Goal: Information Seeking & Learning: Learn about a topic

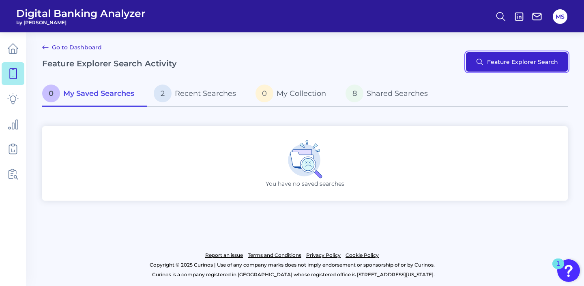
click at [506, 64] on button "Feature Explorer Search" at bounding box center [517, 61] width 102 height 19
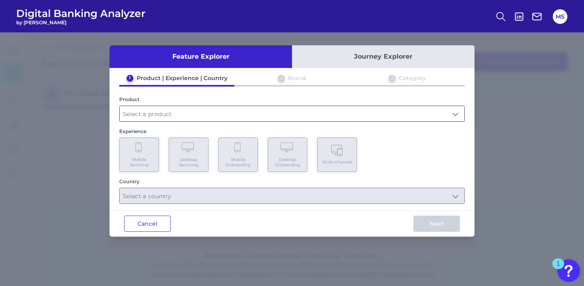
click at [260, 111] on input "text" at bounding box center [292, 113] width 344 height 15
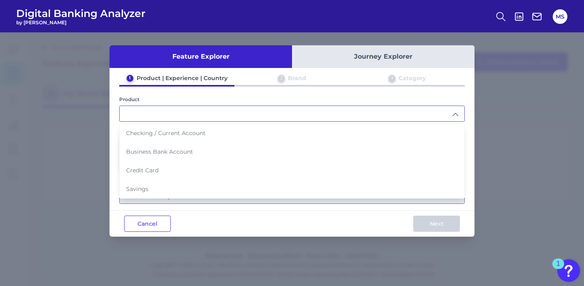
click at [235, 113] on input "text" at bounding box center [292, 113] width 344 height 15
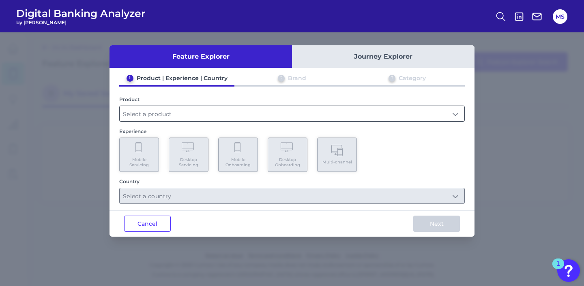
click at [176, 109] on input "text" at bounding box center [292, 113] width 344 height 15
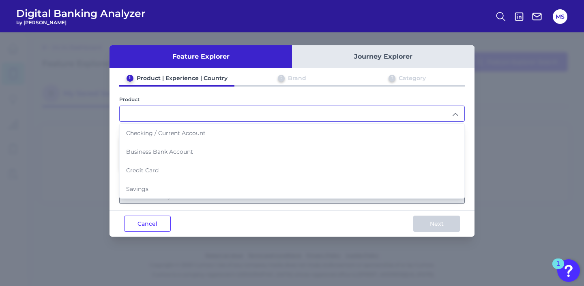
click at [201, 120] on input "text" at bounding box center [292, 113] width 344 height 15
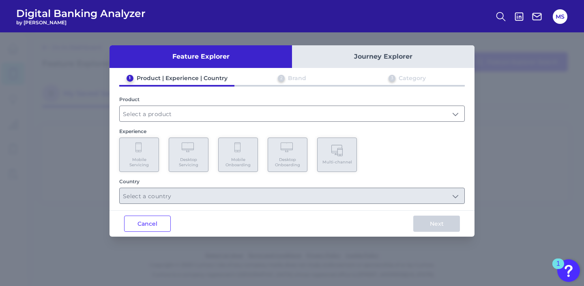
click at [363, 53] on button "Journey Explorer" at bounding box center [383, 56] width 182 height 23
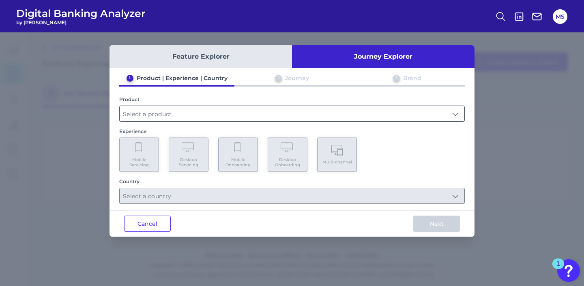
click at [196, 113] on input "text" at bounding box center [292, 113] width 344 height 15
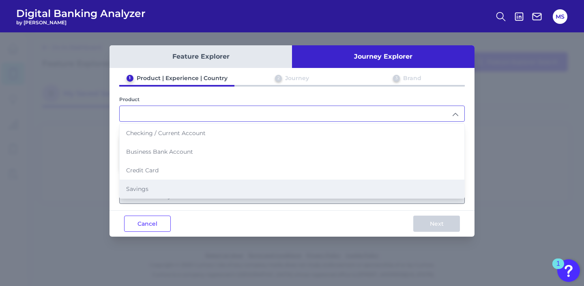
click at [195, 186] on li "Savings" at bounding box center [292, 189] width 344 height 19
type input "Savings"
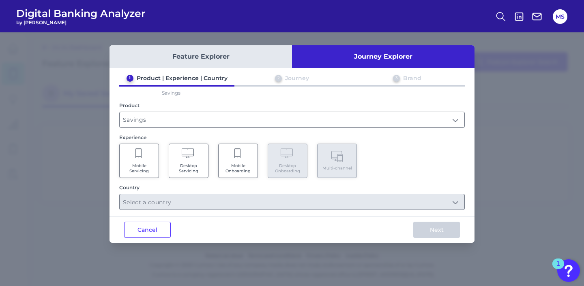
click at [158, 162] on Servicing "Mobile Servicing" at bounding box center [139, 161] width 40 height 34
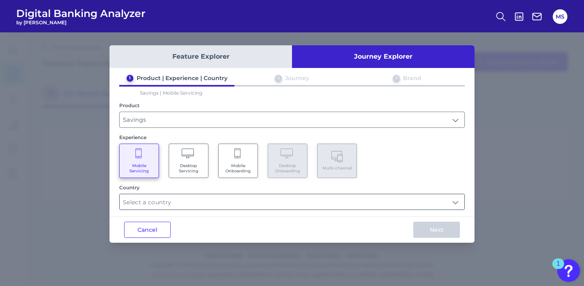
click at [185, 200] on input "text" at bounding box center [292, 202] width 344 height 15
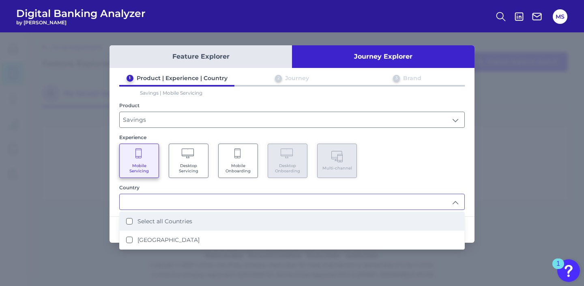
click at [188, 222] on label "Select all Countries" at bounding box center [164, 221] width 55 height 7
type input "Select all Countries"
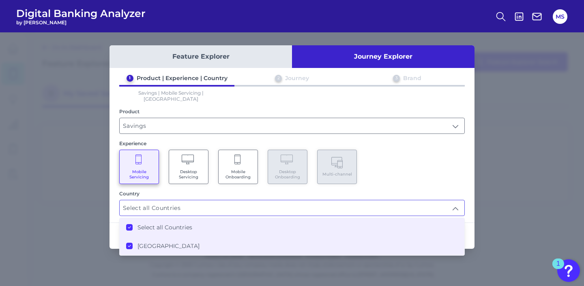
click at [413, 165] on div "Mobile Servicing Desktop Servicing Mobile Onboarding Desktop Onboarding Multi-c…" at bounding box center [291, 167] width 345 height 34
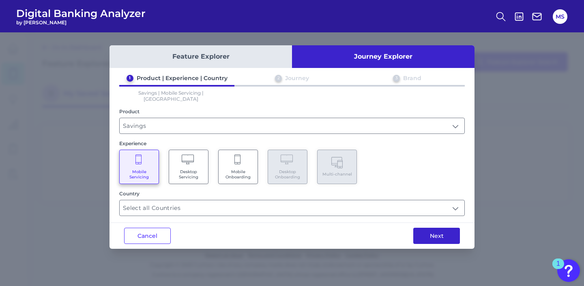
click at [438, 234] on button "Next" at bounding box center [436, 236] width 47 height 16
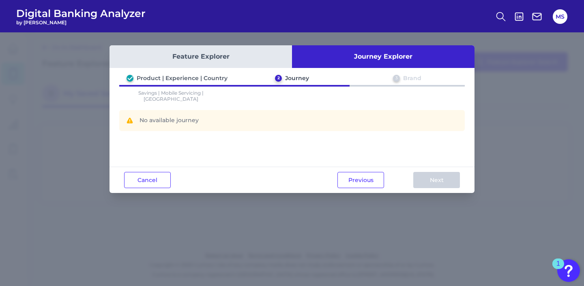
click at [253, 60] on button "Feature Explorer" at bounding box center [200, 56] width 182 height 23
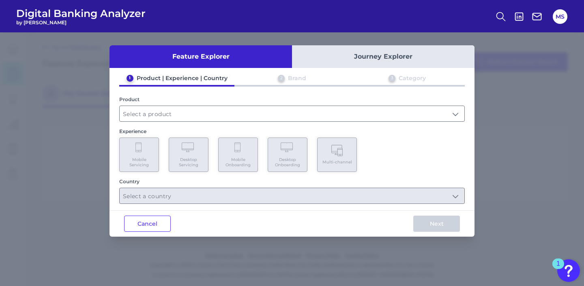
click at [286, 78] on div "2 Brand" at bounding box center [291, 80] width 115 height 11
click at [498, 15] on icon at bounding box center [500, 16] width 11 height 11
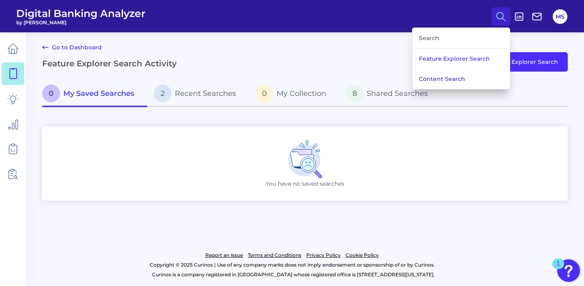
click at [444, 41] on div "Search" at bounding box center [460, 38] width 91 height 21
click at [449, 78] on button "Content Search" at bounding box center [460, 79] width 97 height 20
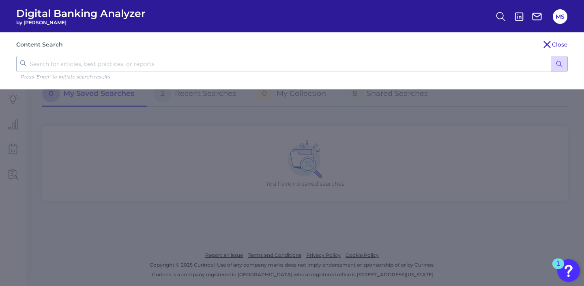
click at [145, 59] on input "text" at bounding box center [291, 64] width 551 height 16
type input "budget"
click button "submit" at bounding box center [559, 63] width 16 height 15
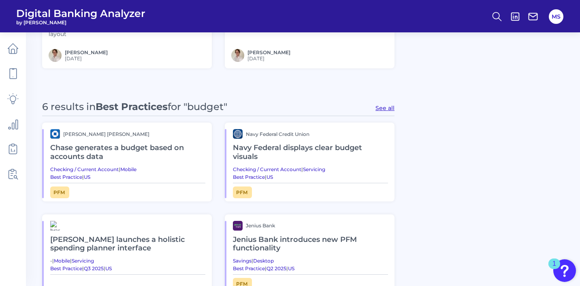
scroll to position [363, 0]
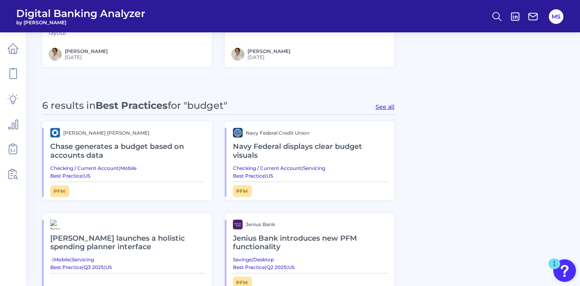
click at [286, 162] on h2 "Navy Federal displays clear budget visuals" at bounding box center [310, 151] width 155 height 27
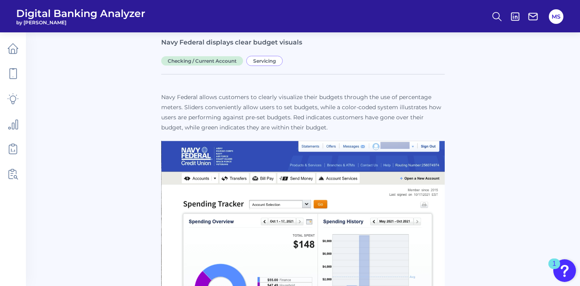
scroll to position [83, 0]
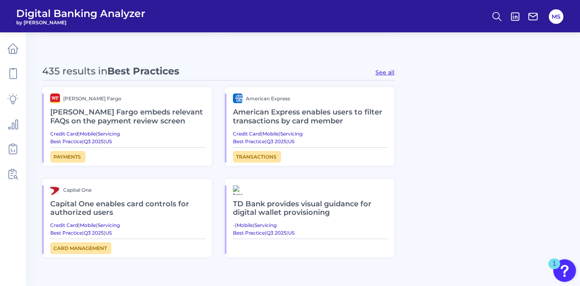
scroll to position [419, 0]
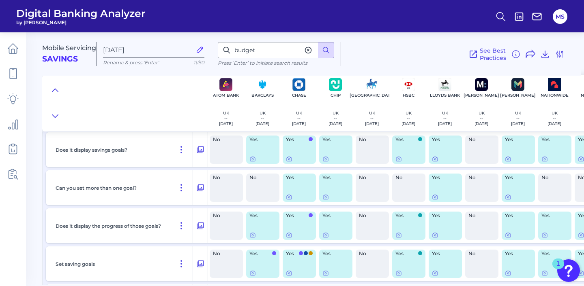
scroll to position [217, 0]
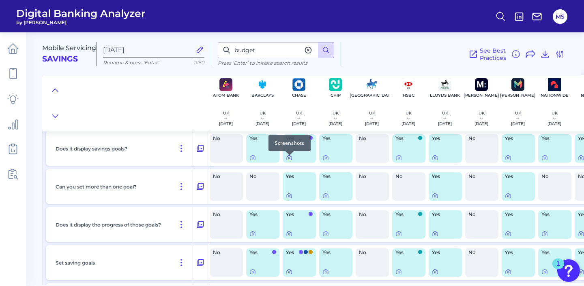
click at [288, 159] on icon at bounding box center [289, 158] width 6 height 6
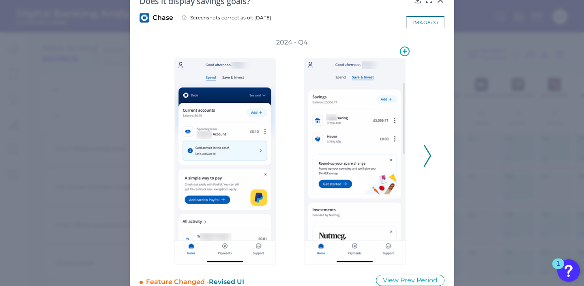
scroll to position [37, 0]
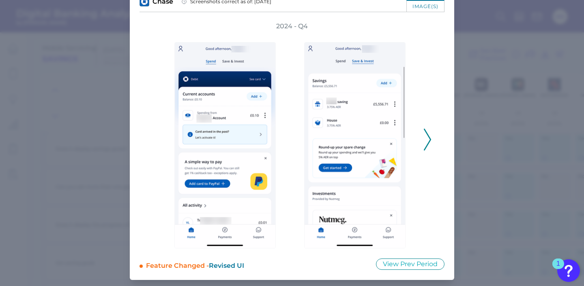
click at [425, 141] on icon at bounding box center [426, 140] width 7 height 22
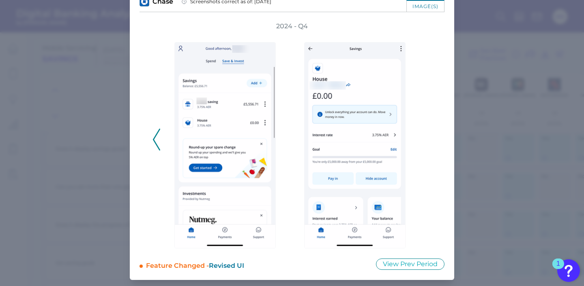
click at [425, 141] on div "2024 - Q4" at bounding box center [291, 135] width 279 height 227
click at [153, 139] on icon at bounding box center [156, 140] width 7 height 22
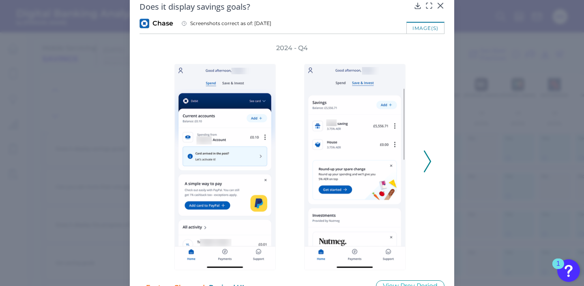
scroll to position [0, 0]
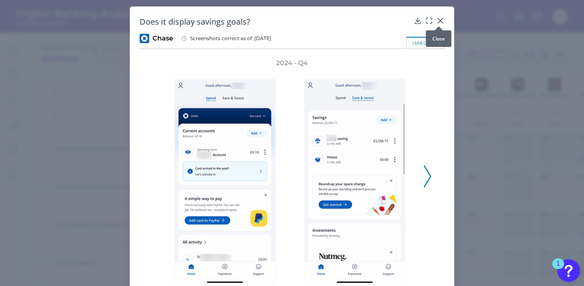
click at [438, 20] on icon at bounding box center [440, 20] width 5 height 5
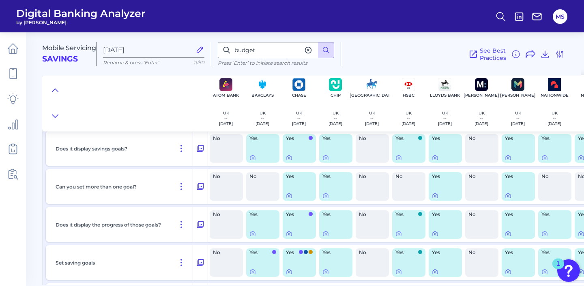
click at [404, 153] on div "Yes" at bounding box center [408, 149] width 33 height 28
click at [398, 159] on icon at bounding box center [399, 159] width 2 height 2
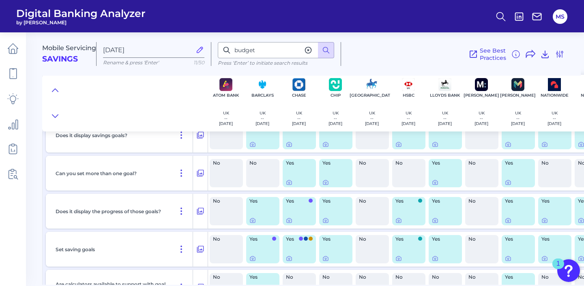
scroll to position [236, 0]
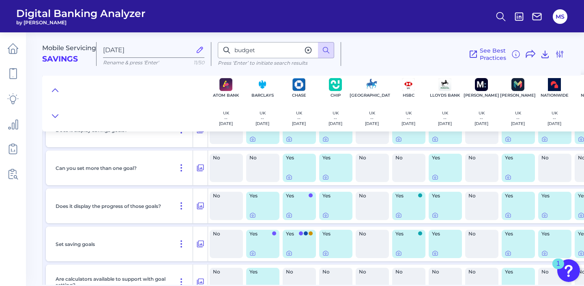
click at [305, 211] on div "Yes" at bounding box center [298, 206] width 33 height 28
click at [289, 217] on icon at bounding box center [289, 215] width 6 height 6
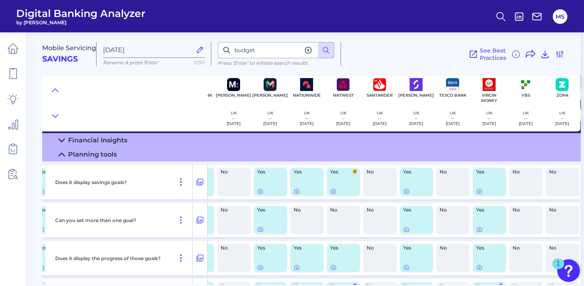
scroll to position [184, 251]
click at [330, 193] on icon at bounding box center [332, 191] width 6 height 6
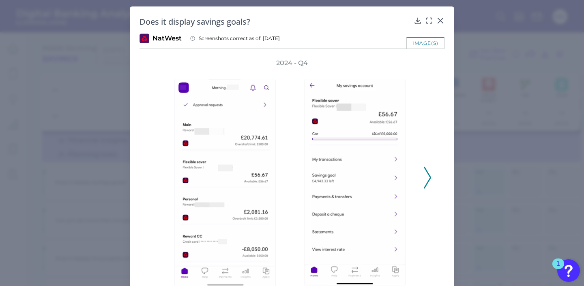
click at [425, 180] on icon at bounding box center [426, 178] width 7 height 22
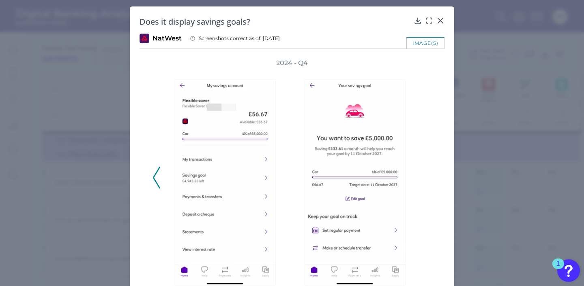
click at [425, 180] on div "2024 - Q4" at bounding box center [291, 173] width 279 height 229
click at [437, 25] on div "Does it display savings goals?" at bounding box center [291, 21] width 305 height 11
click at [437, 21] on icon at bounding box center [440, 21] width 8 height 8
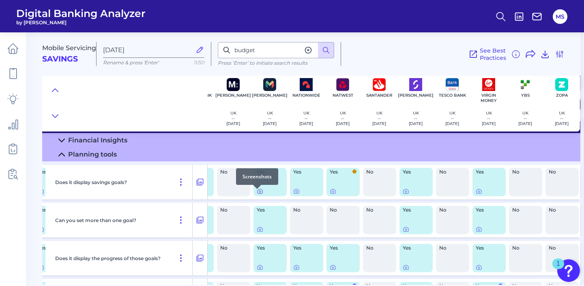
click at [257, 193] on icon at bounding box center [260, 191] width 6 height 6
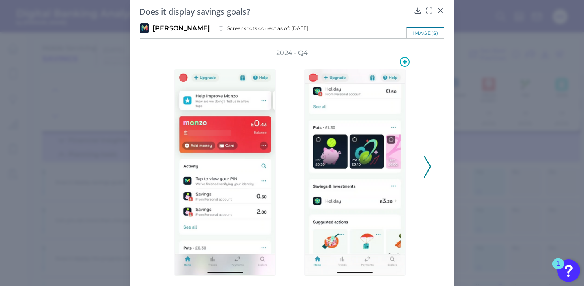
scroll to position [13, 0]
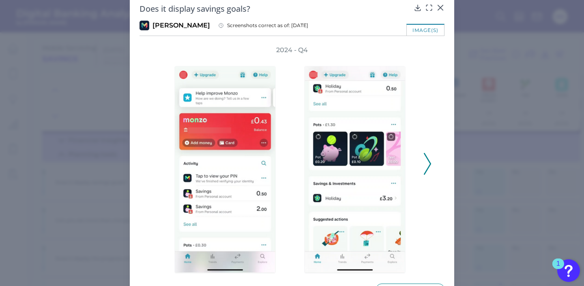
click at [425, 159] on polyline at bounding box center [427, 164] width 6 height 21
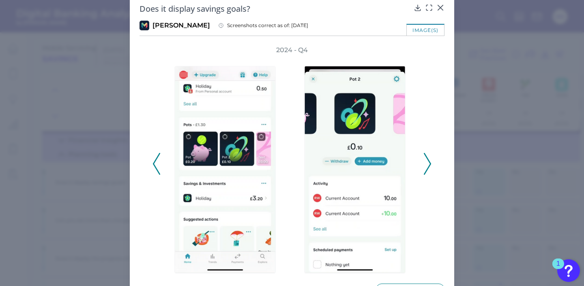
click at [425, 159] on polyline at bounding box center [427, 164] width 6 height 21
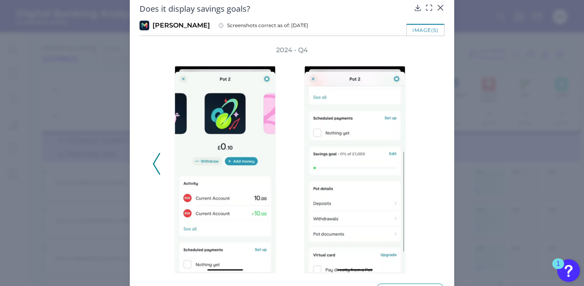
click at [425, 159] on div "2024 - Q4" at bounding box center [291, 160] width 279 height 228
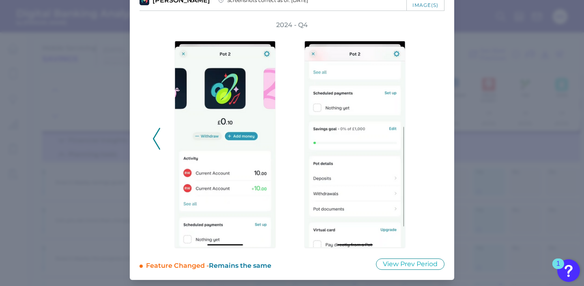
click at [154, 137] on icon at bounding box center [156, 139] width 7 height 22
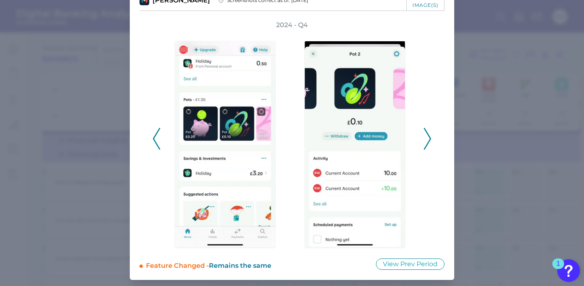
click at [154, 137] on icon at bounding box center [156, 139] width 7 height 22
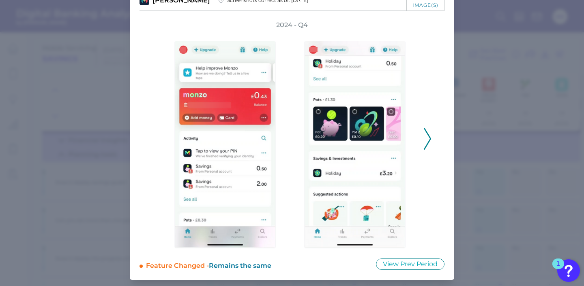
click at [154, 137] on div "2024 - Q4" at bounding box center [291, 135] width 279 height 228
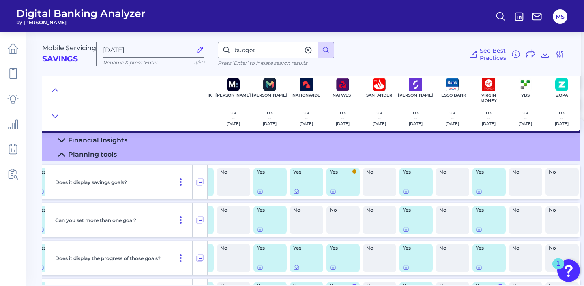
click at [413, 181] on div "Yes" at bounding box center [415, 182] width 33 height 28
click at [402, 193] on icon at bounding box center [405, 191] width 6 height 6
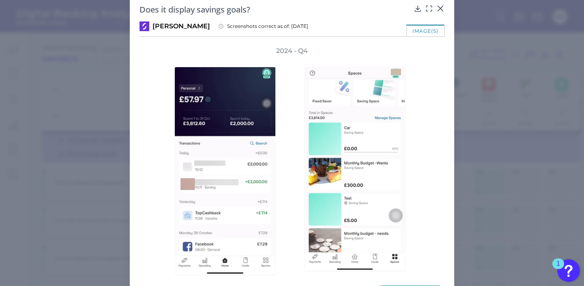
scroll to position [0, 0]
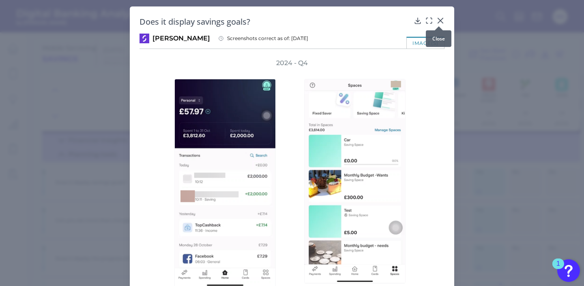
click at [437, 18] on icon at bounding box center [440, 21] width 8 height 8
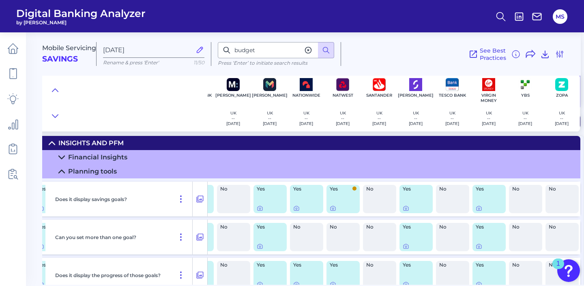
scroll to position [150, 251]
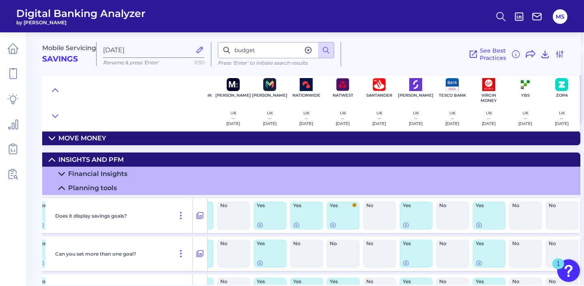
click at [65, 178] on summary "Financial Insights" at bounding box center [187, 174] width 785 height 14
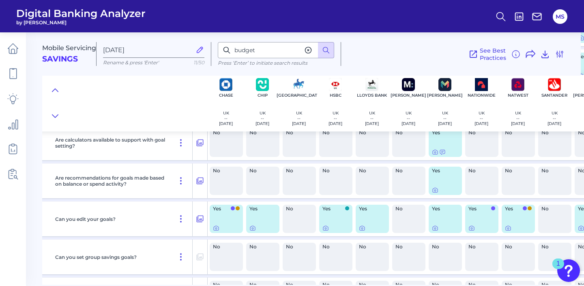
scroll to position [761, 83]
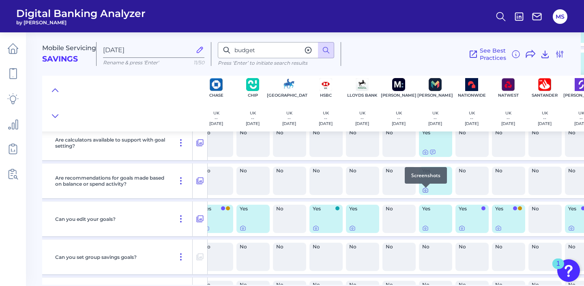
click at [425, 192] on icon at bounding box center [425, 190] width 6 height 6
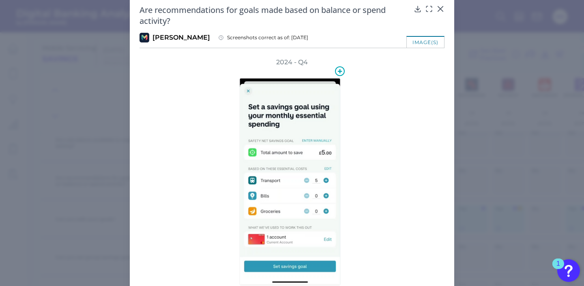
scroll to position [13, 0]
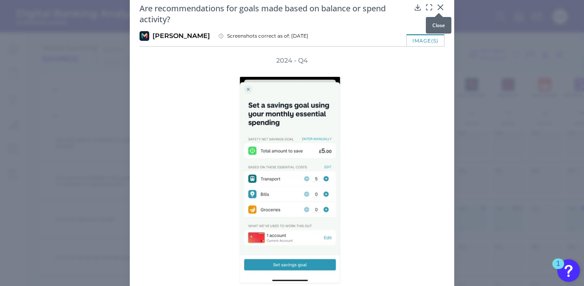
click at [440, 9] on div at bounding box center [438, 13] width 8 height 8
